Goal: Task Accomplishment & Management: Manage account settings

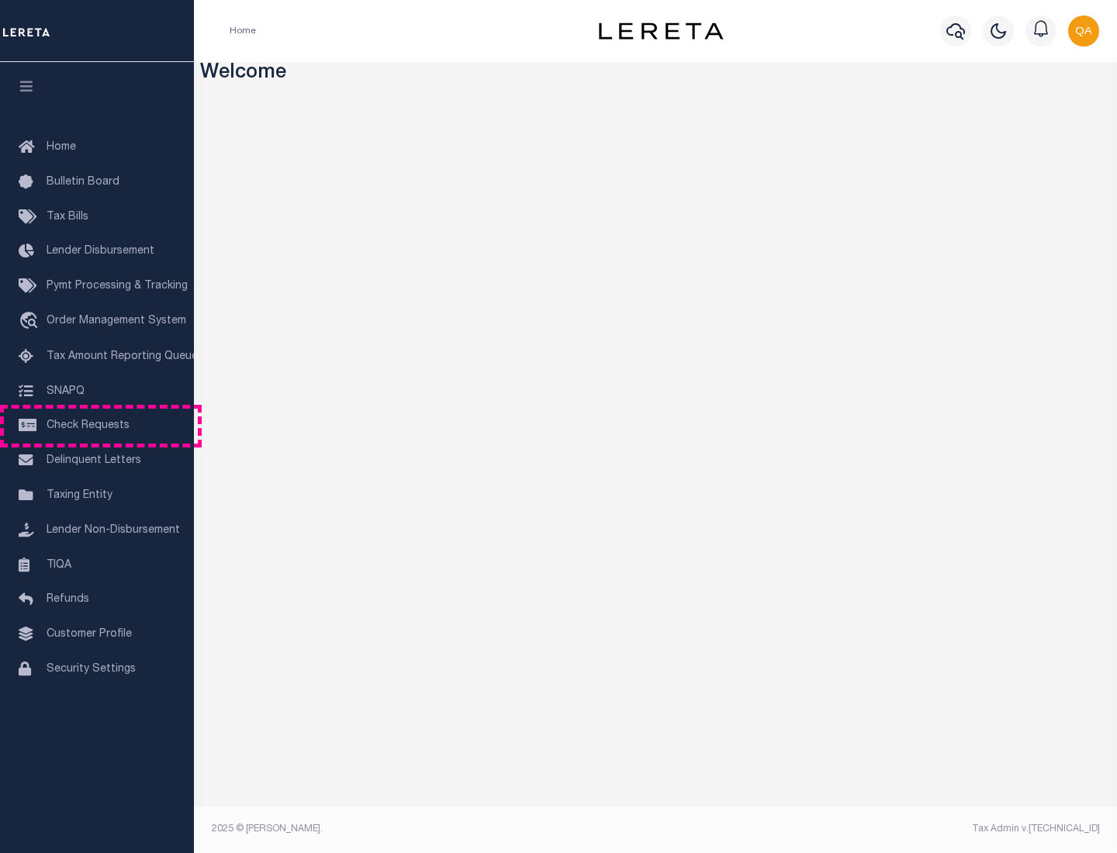
click at [97, 426] on span "Check Requests" at bounding box center [88, 425] width 83 height 11
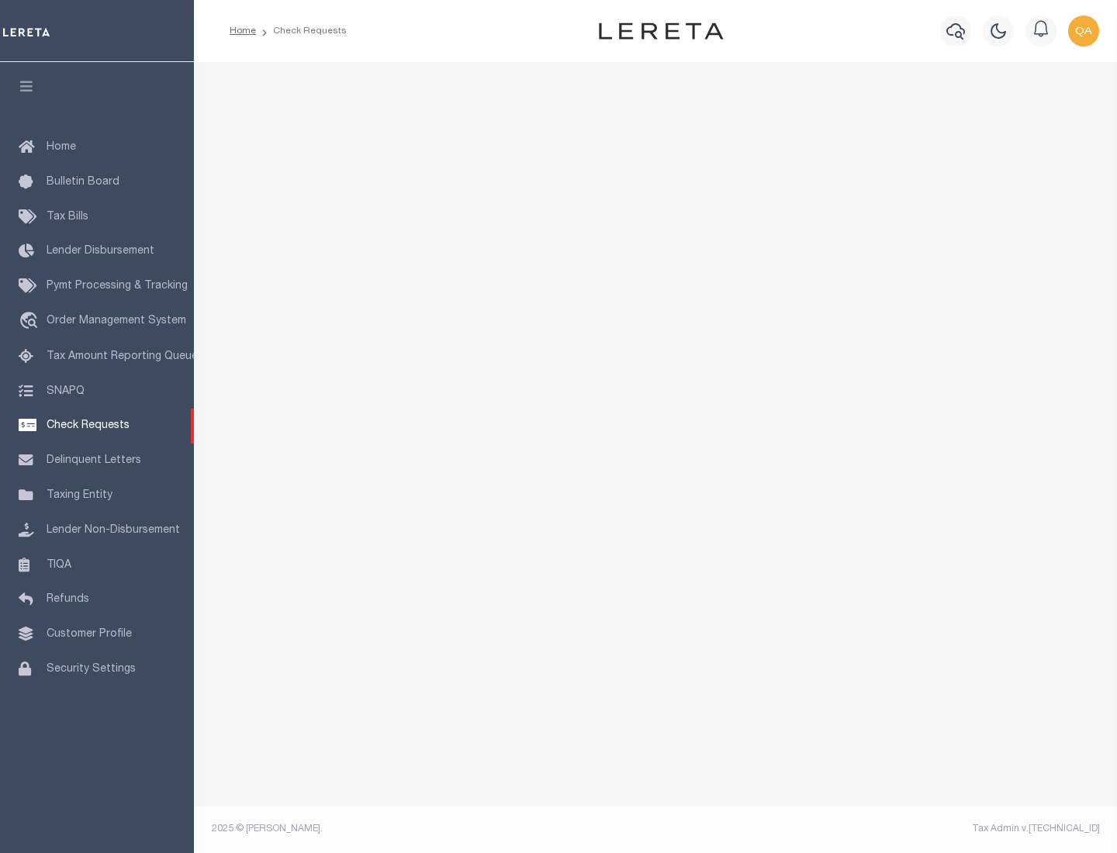
select select "50"
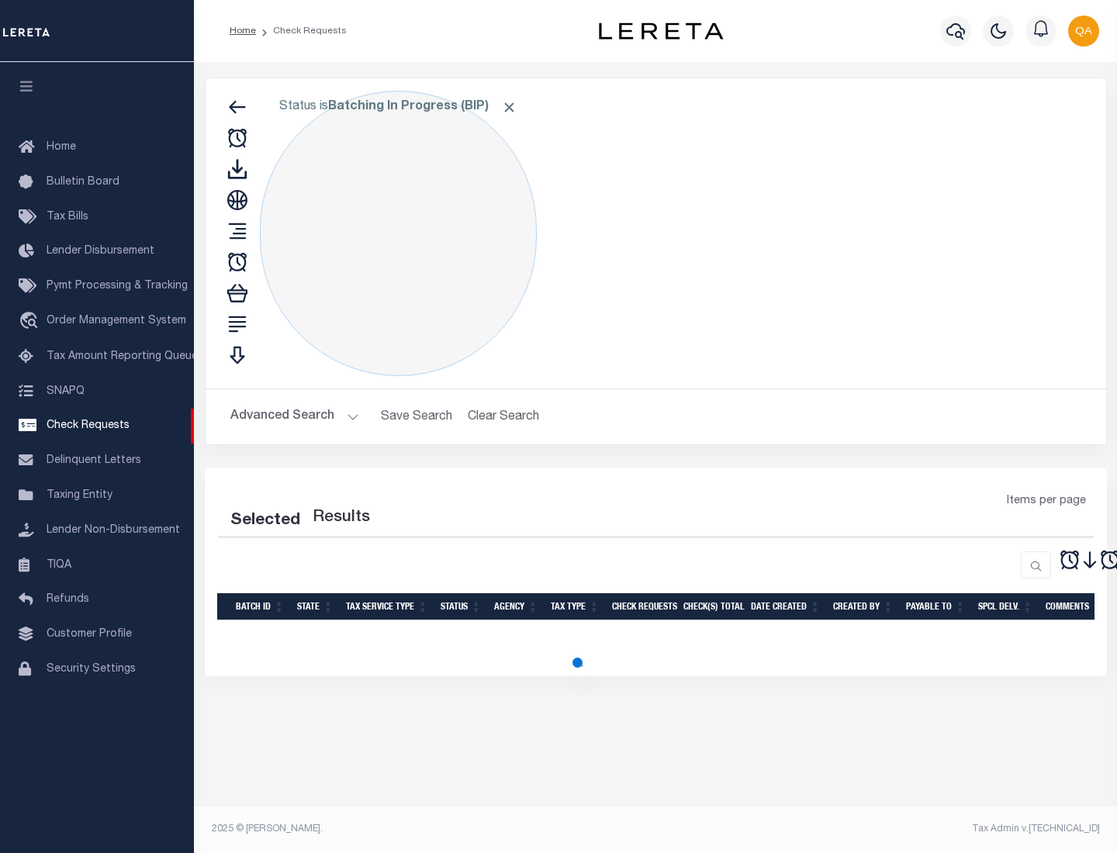
select select "50"
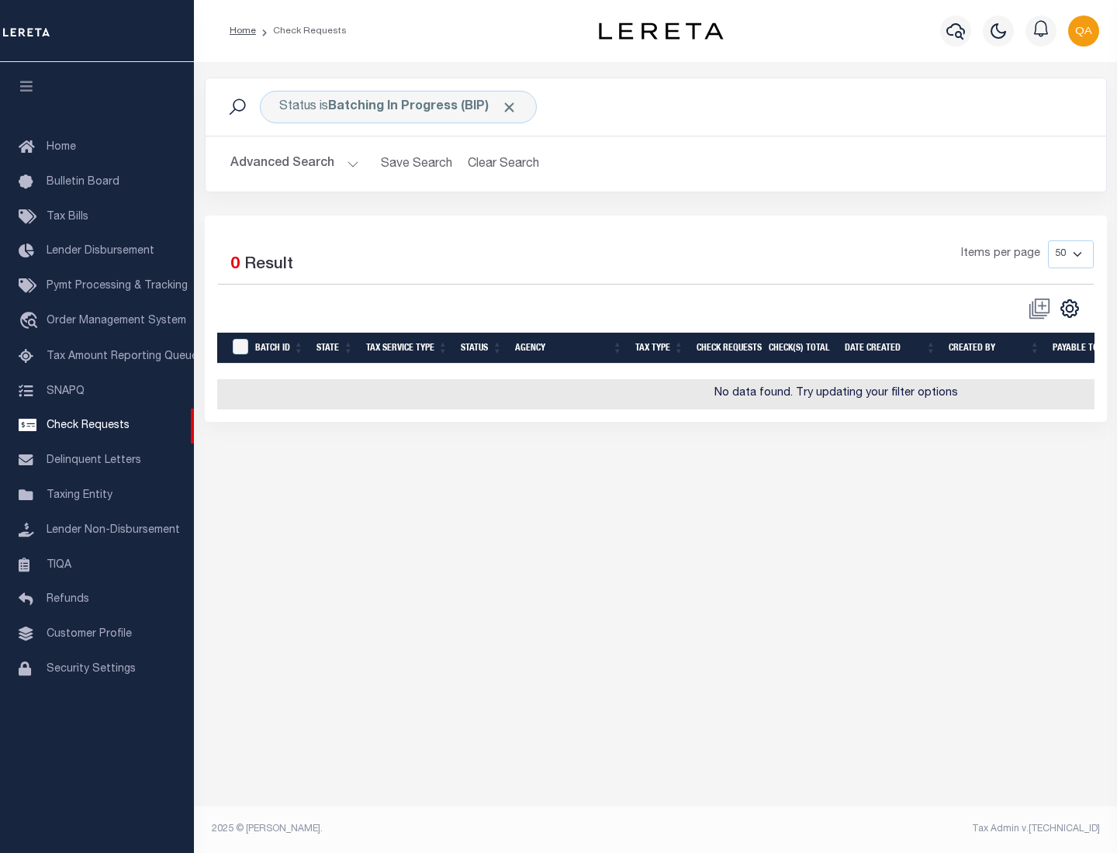
click at [509, 107] on span "Click to Remove" at bounding box center [509, 107] width 16 height 16
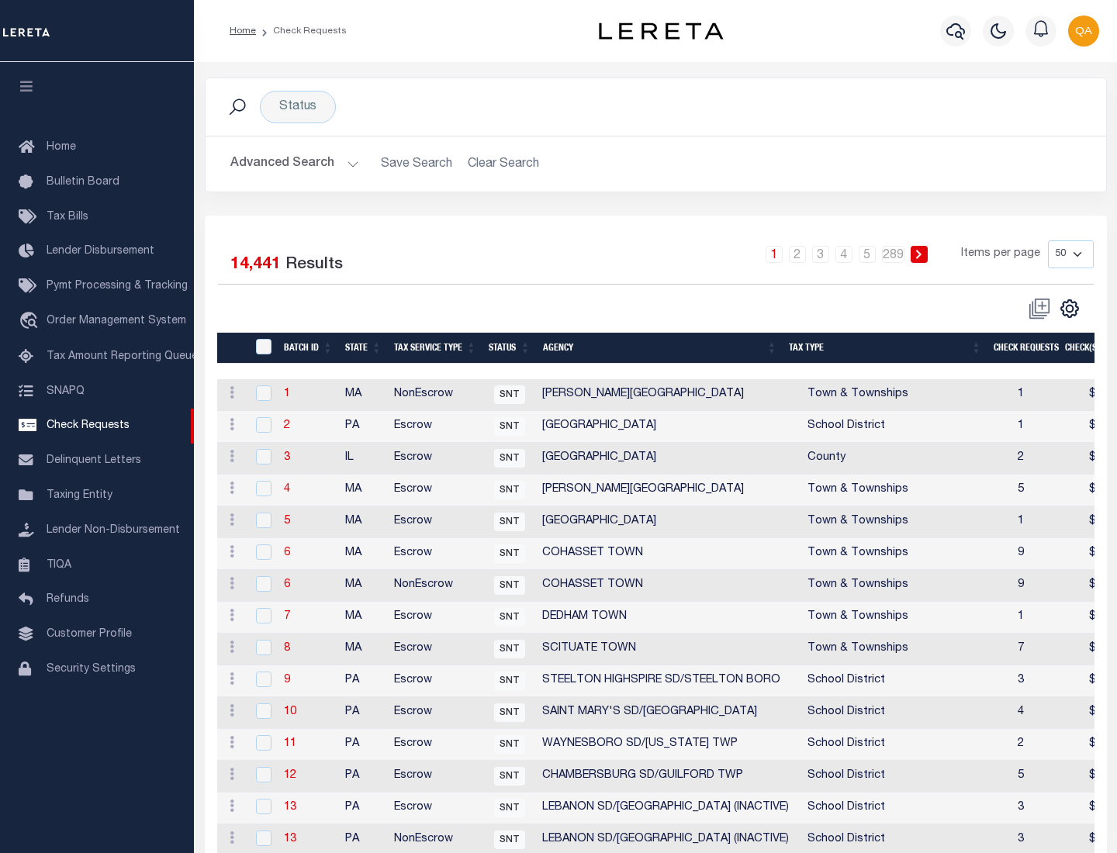
scroll to position [747, 0]
